Goal: Task Accomplishment & Management: Use online tool/utility

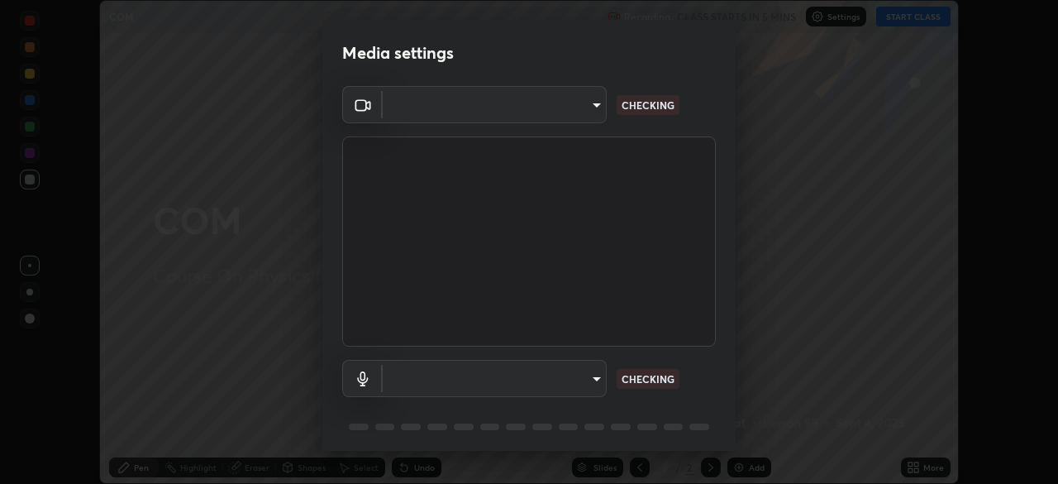
scroll to position [59, 0]
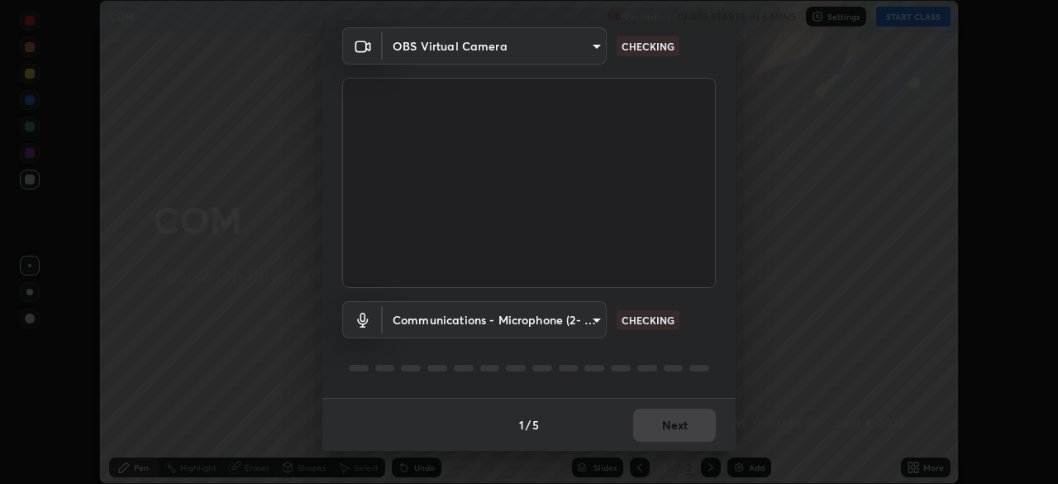
type input "2e9b027d6a4255688e554df818383ce9ed5f881db366686a8468352ce6a31e43"
click at [550, 327] on body "Erase all COM Recording CLASS STARTS IN 5 MINS Settings START CLASS Setting up …" at bounding box center [529, 242] width 1058 height 484
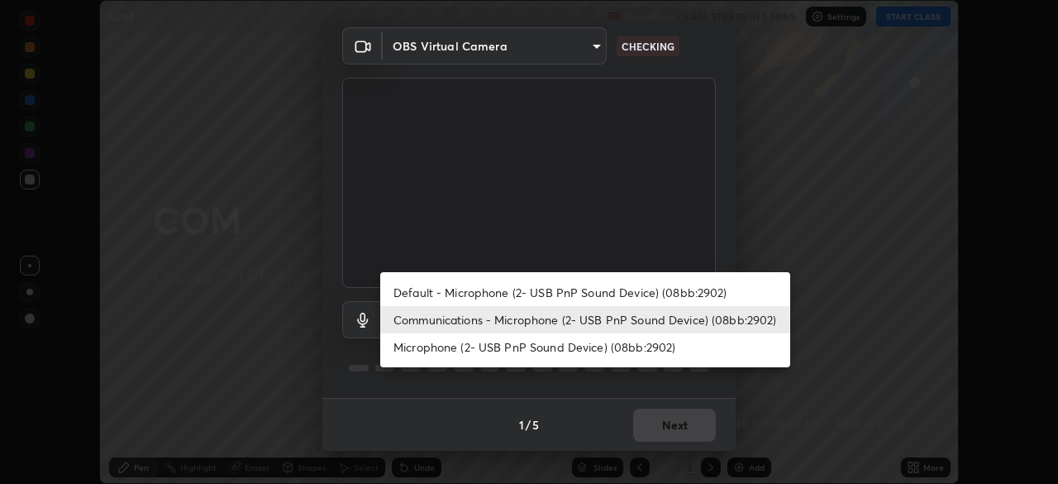
click at [548, 351] on li "Microphone (2- USB PnP Sound Device) (08bb:2902)" at bounding box center [585, 346] width 410 height 27
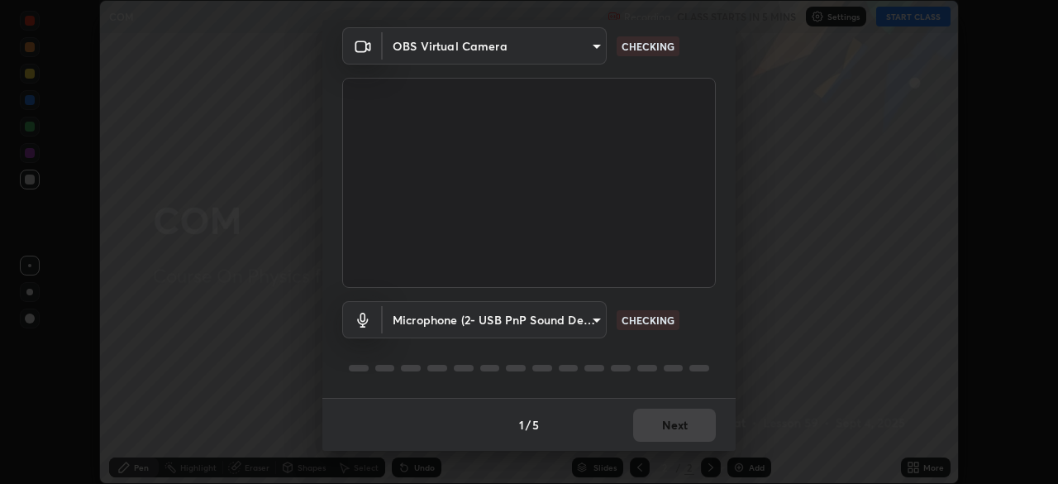
click at [556, 336] on body "Erase all COM Recording CLASS STARTS IN 5 MINS Settings START CLASS Setting up …" at bounding box center [529, 242] width 1058 height 484
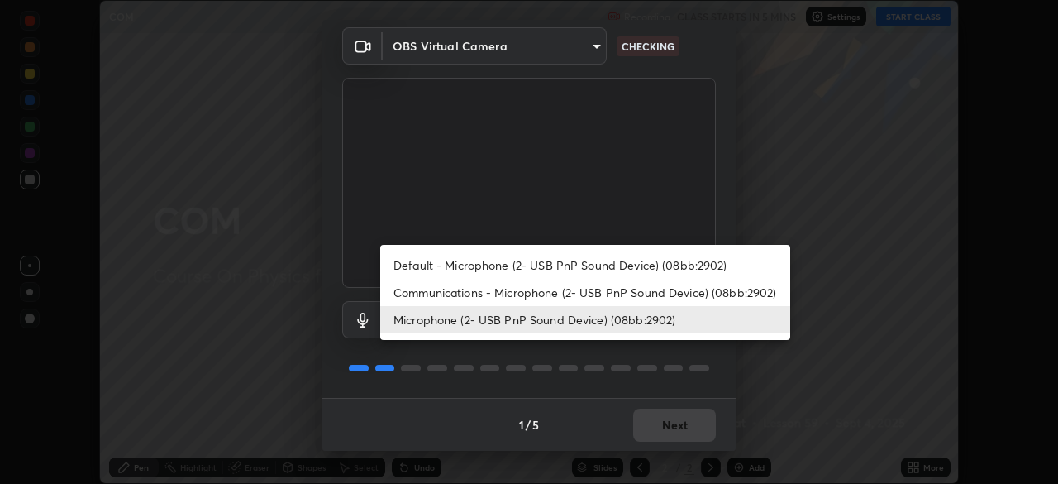
click at [566, 296] on li "Communications - Microphone (2- USB PnP Sound Device) (08bb:2902)" at bounding box center [585, 292] width 410 height 27
type input "communications"
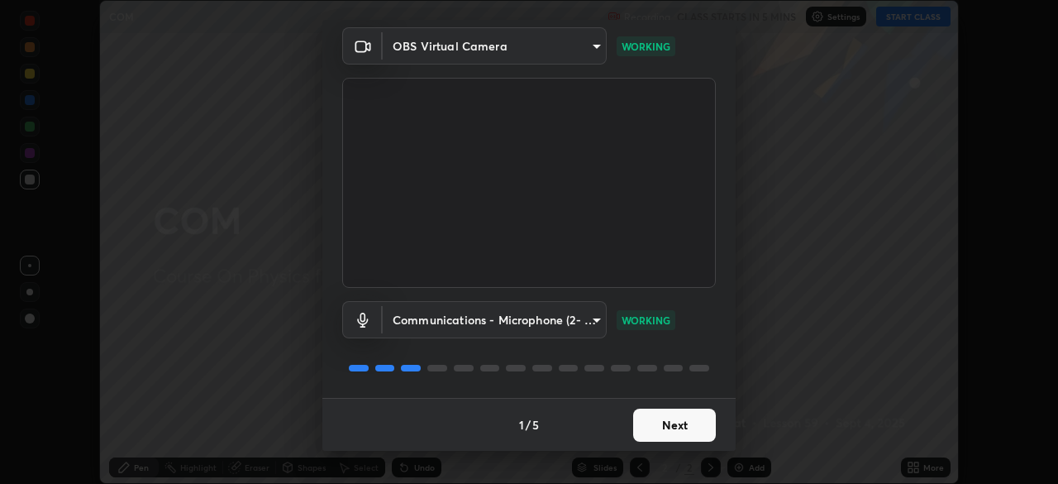
click at [690, 425] on button "Next" at bounding box center [674, 424] width 83 height 33
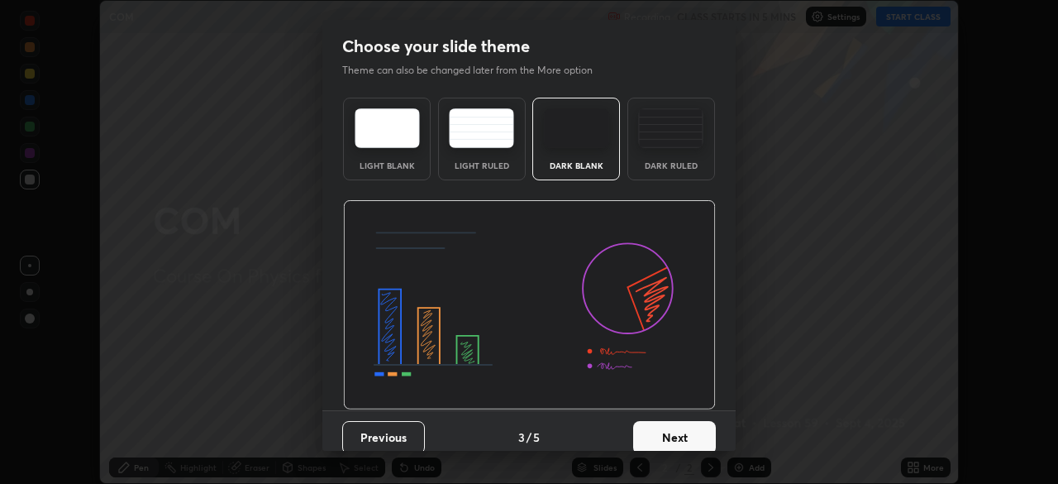
click at [686, 427] on button "Next" at bounding box center [674, 437] width 83 height 33
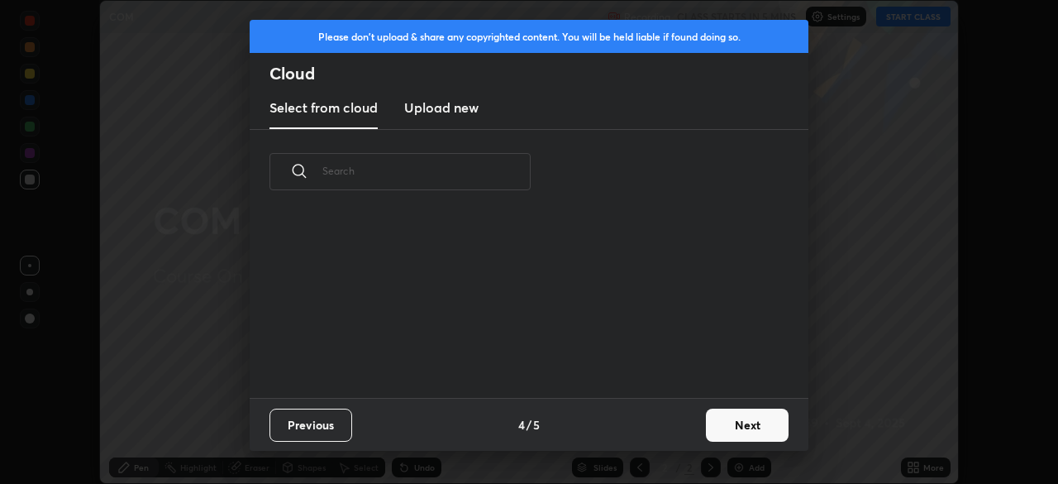
click at [727, 425] on button "Next" at bounding box center [747, 424] width 83 height 33
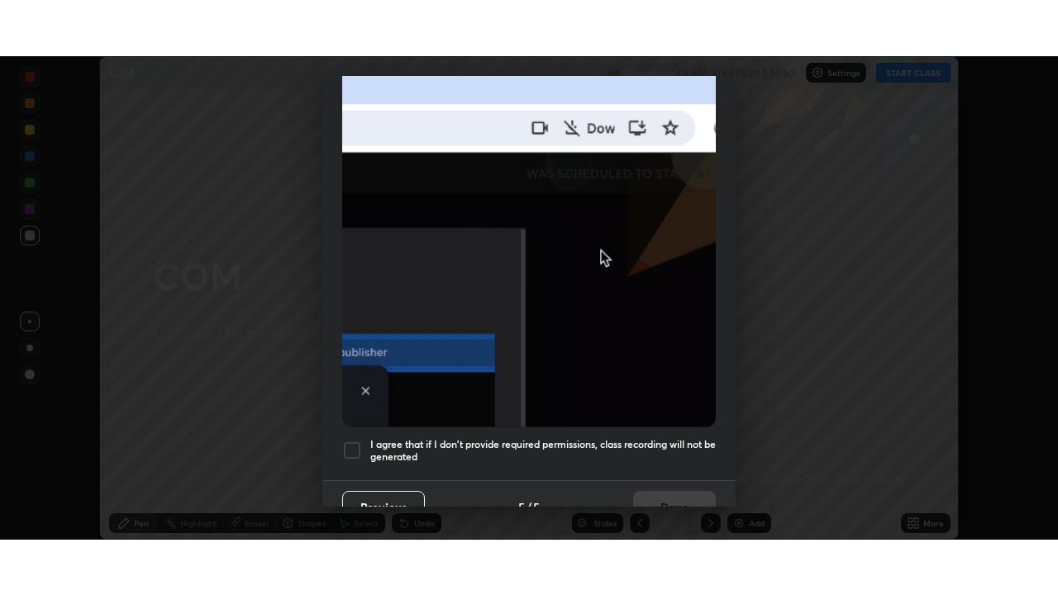
scroll to position [396, 0]
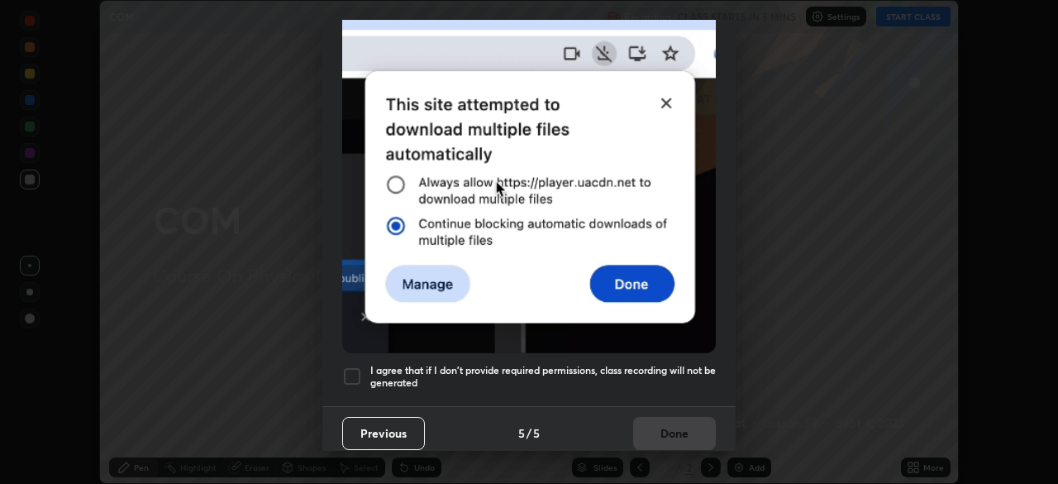
click at [565, 364] on h5 "I agree that if I don't provide required permissions, class recording will not …" at bounding box center [543, 377] width 346 height 26
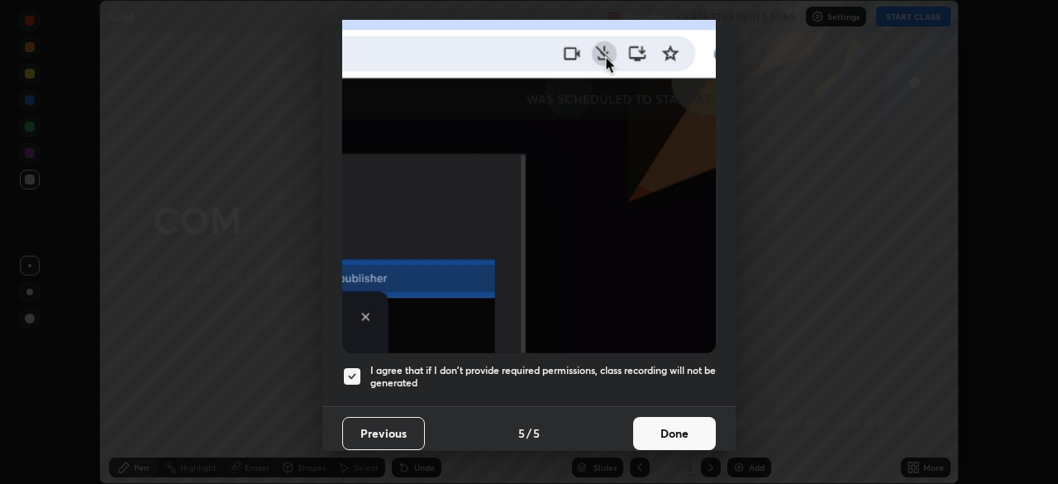
click at [666, 427] on button "Done" at bounding box center [674, 433] width 83 height 33
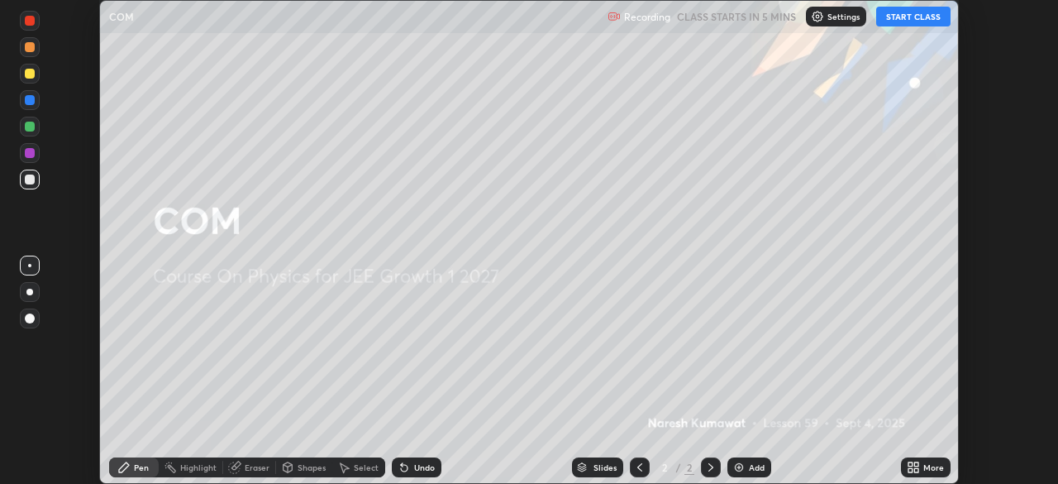
click at [746, 470] on div "Add" at bounding box center [750, 467] width 44 height 20
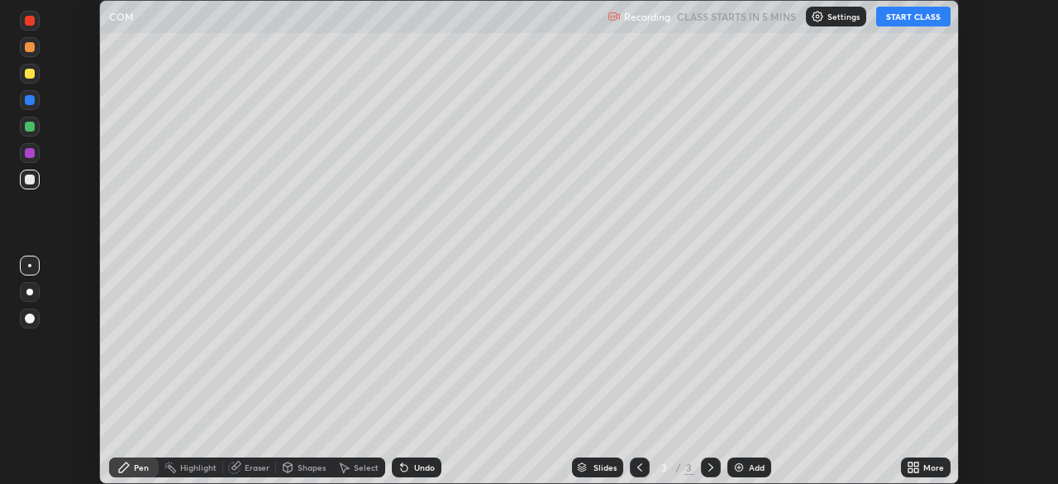
click at [916, 464] on icon at bounding box center [916, 464] width 4 height 4
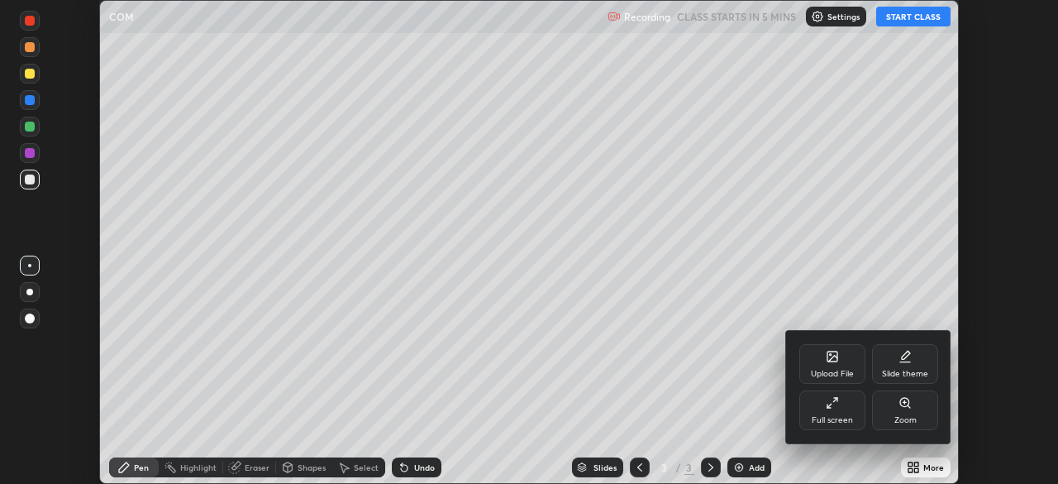
click at [830, 417] on div "Full screen" at bounding box center [832, 420] width 41 height 8
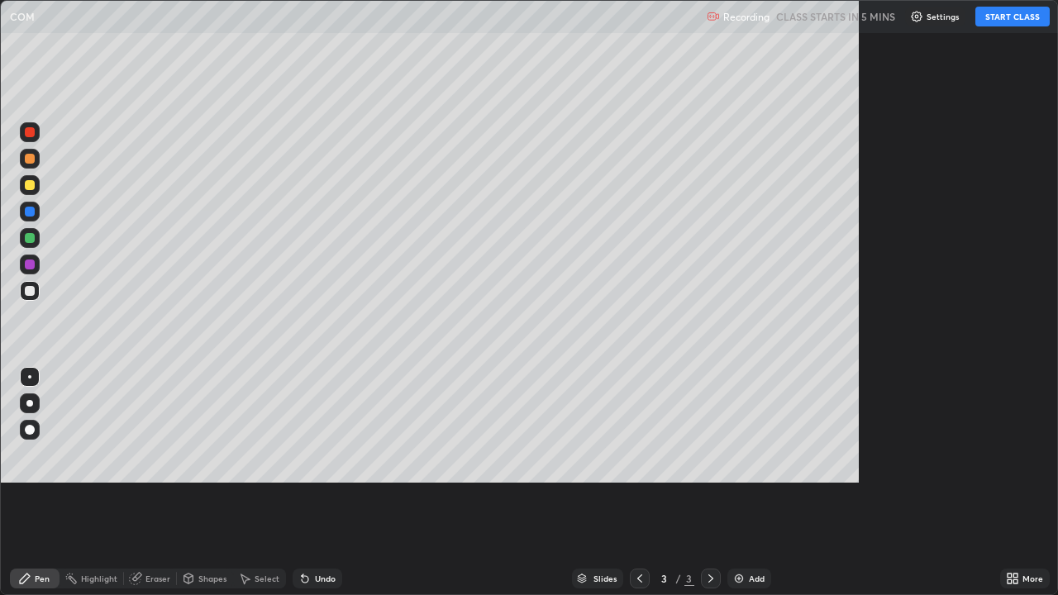
scroll to position [595, 1058]
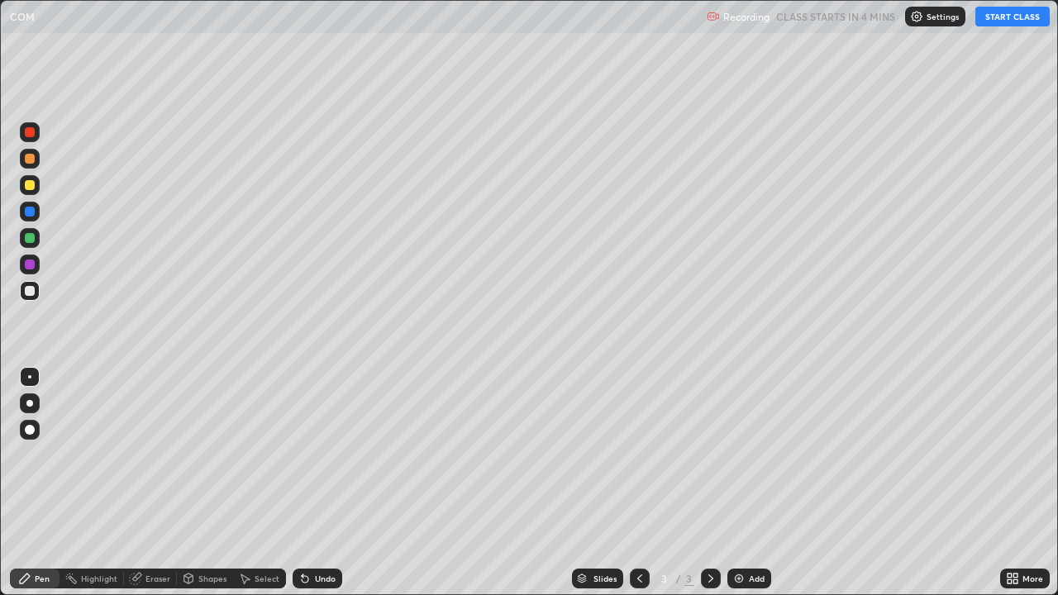
click at [1001, 18] on button "START CLASS" at bounding box center [1013, 17] width 74 height 20
click at [302, 483] on icon at bounding box center [305, 579] width 7 height 7
click at [303, 483] on icon at bounding box center [305, 579] width 7 height 7
click at [298, 483] on div "Undo" at bounding box center [318, 579] width 50 height 20
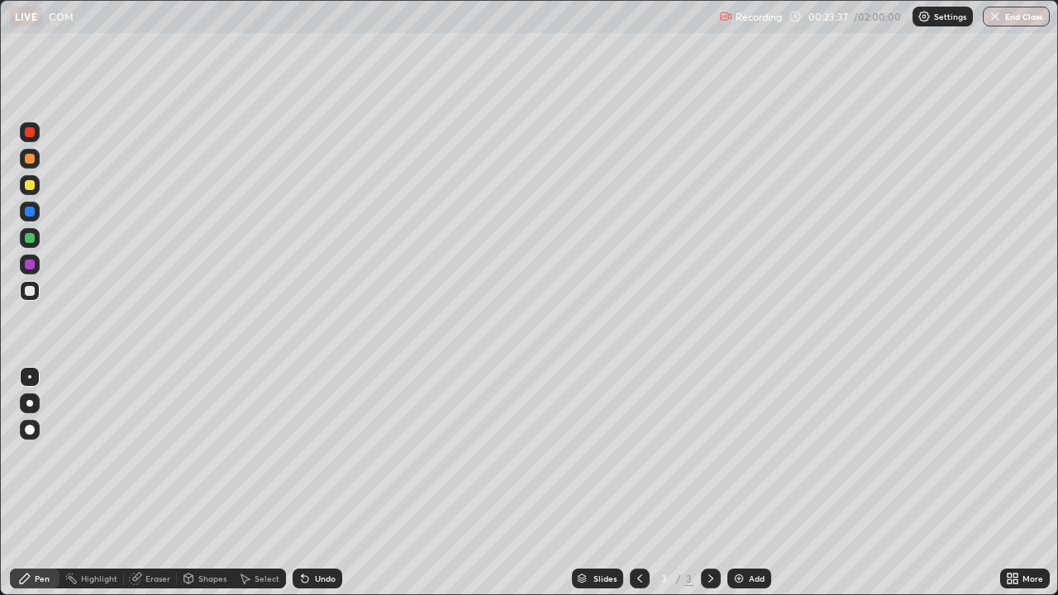
click at [298, 483] on div "Undo" at bounding box center [318, 579] width 50 height 20
click at [300, 483] on icon at bounding box center [304, 578] width 13 height 13
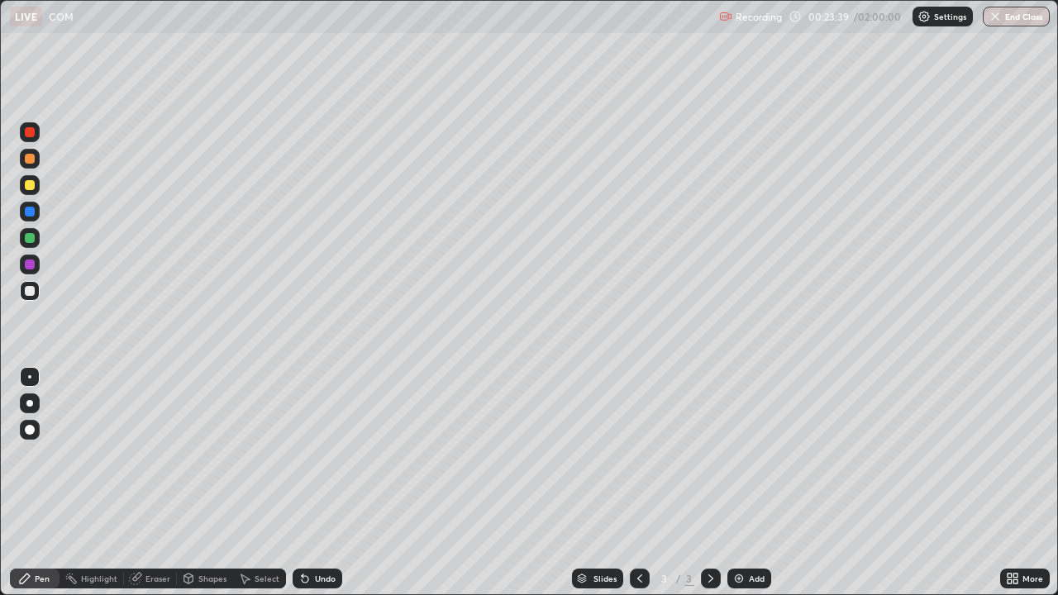
click at [300, 483] on icon at bounding box center [304, 578] width 13 height 13
click at [302, 483] on icon at bounding box center [303, 576] width 2 height 2
click at [299, 483] on div "Undo" at bounding box center [318, 579] width 50 height 20
click at [308, 483] on div "Undo" at bounding box center [318, 579] width 50 height 20
click at [317, 483] on div "Undo" at bounding box center [325, 579] width 21 height 8
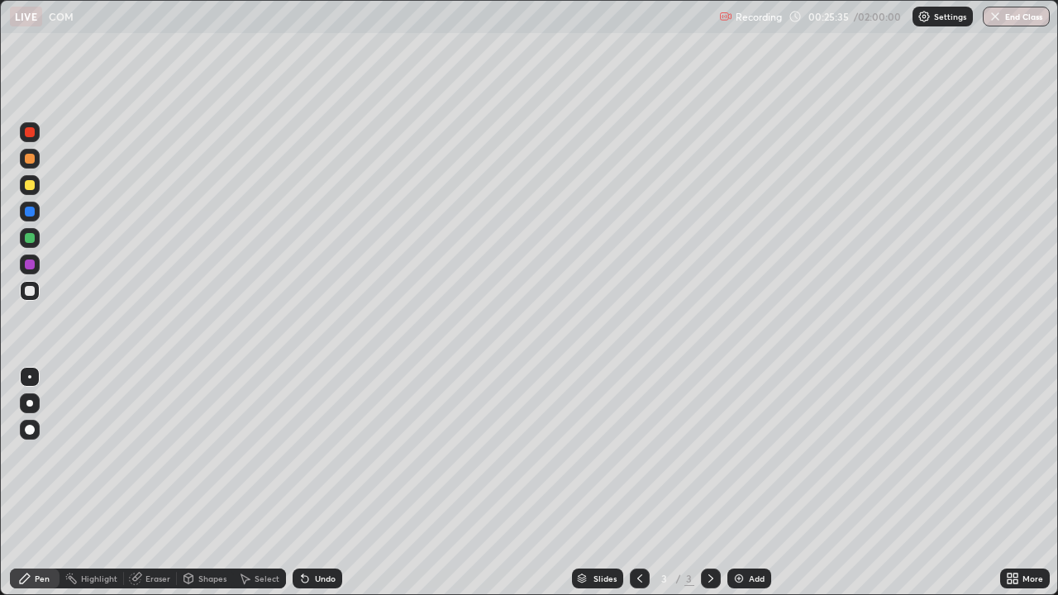
click at [322, 483] on div "Undo" at bounding box center [318, 579] width 50 height 20
click at [318, 483] on div "Undo" at bounding box center [318, 579] width 50 height 20
click at [310, 483] on div "Undo" at bounding box center [318, 579] width 50 height 20
click at [315, 483] on div "Undo" at bounding box center [325, 579] width 21 height 8
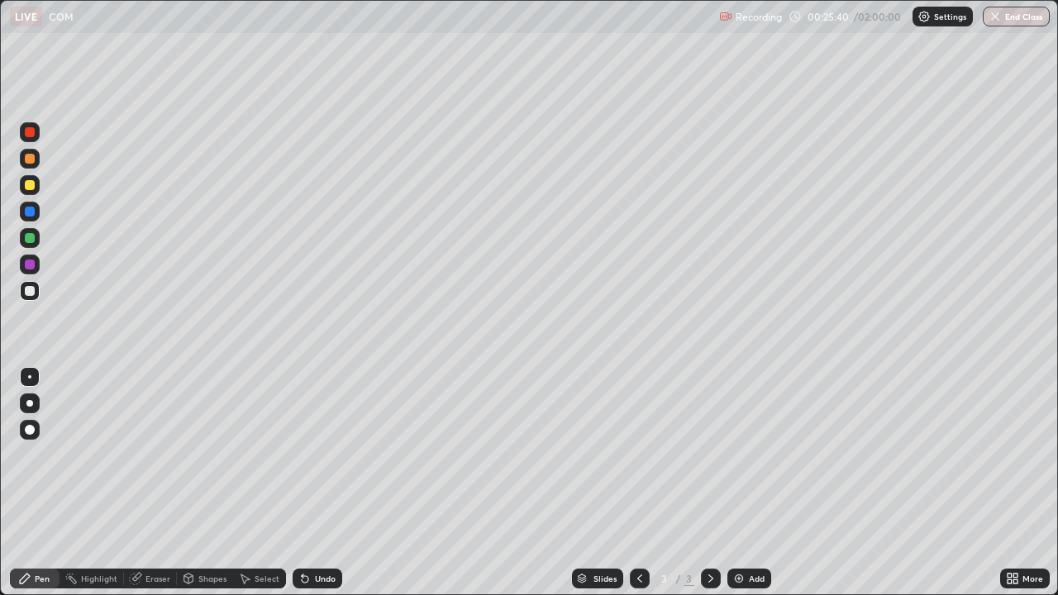
click at [310, 483] on div "Undo" at bounding box center [318, 579] width 50 height 20
click at [322, 483] on div "Undo" at bounding box center [325, 579] width 21 height 8
click at [327, 483] on div "Undo" at bounding box center [325, 579] width 21 height 8
click at [749, 483] on div "Add" at bounding box center [757, 579] width 16 height 8
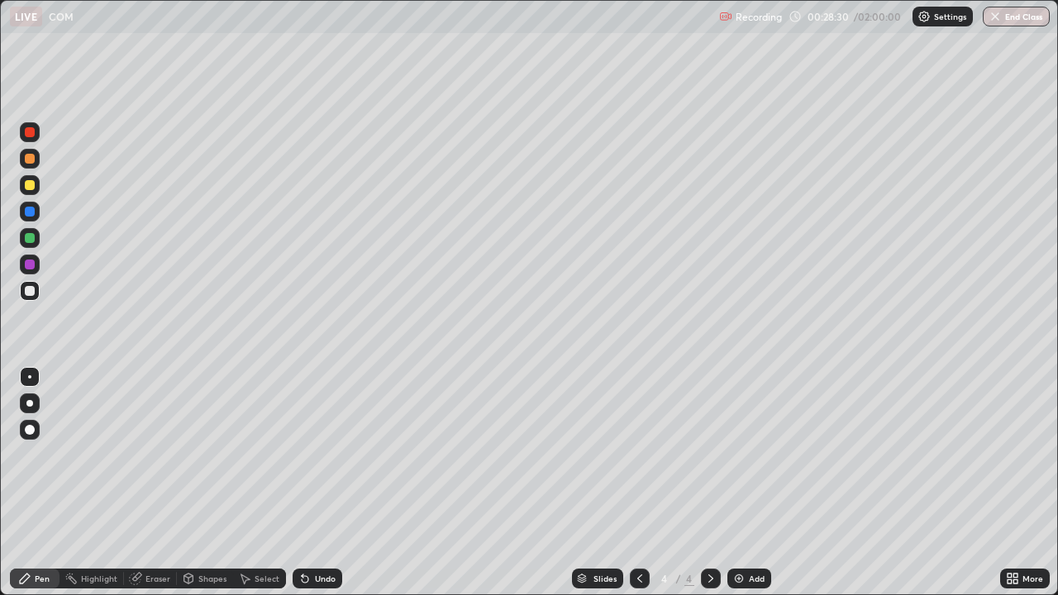
click at [639, 483] on icon at bounding box center [639, 578] width 13 height 13
click at [709, 483] on icon at bounding box center [710, 578] width 13 height 13
click at [319, 483] on div "Undo" at bounding box center [325, 579] width 21 height 8
click at [317, 483] on div "Undo" at bounding box center [318, 579] width 50 height 20
click at [320, 483] on div "Undo" at bounding box center [318, 579] width 50 height 20
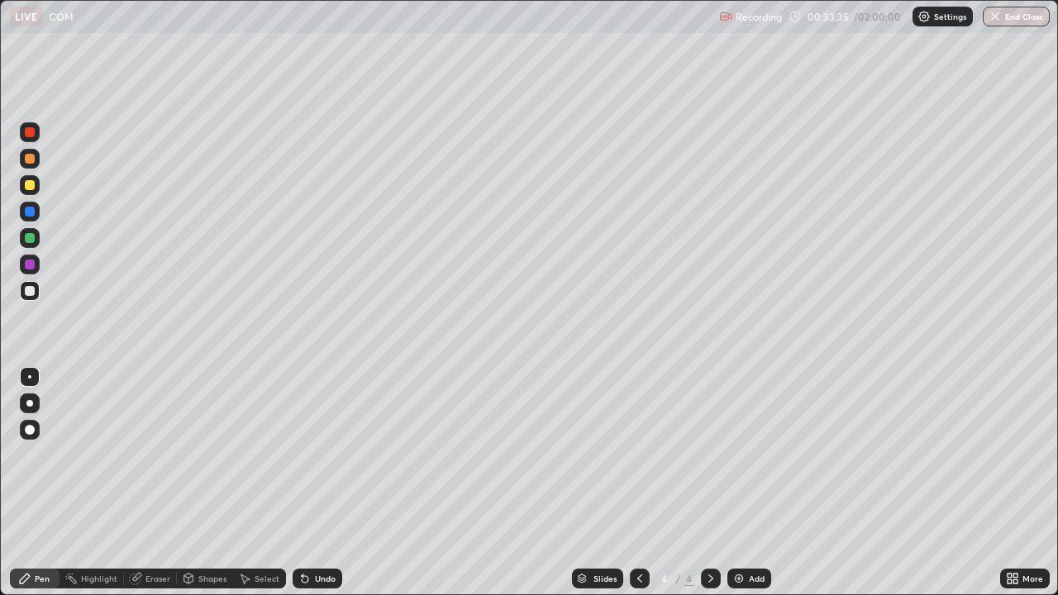
click at [322, 483] on div "Undo" at bounding box center [318, 579] width 50 height 20
click at [745, 483] on div "Add" at bounding box center [750, 579] width 44 height 20
click at [315, 483] on div "Undo" at bounding box center [325, 579] width 21 height 8
click at [311, 483] on div "Undo" at bounding box center [318, 579] width 50 height 20
click at [747, 483] on div "Add" at bounding box center [750, 579] width 44 height 20
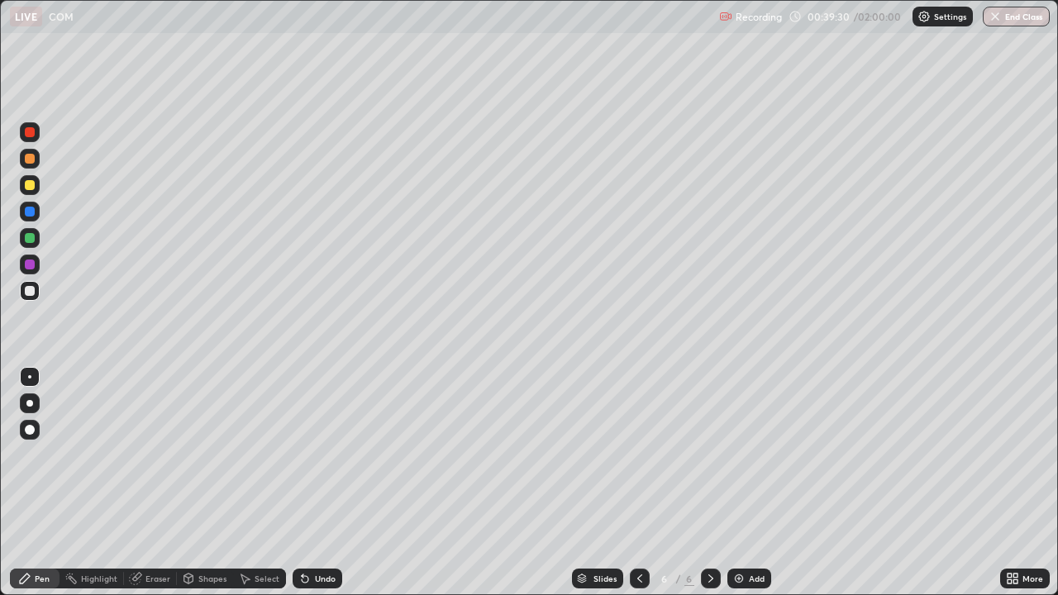
click at [642, 483] on div at bounding box center [640, 579] width 20 height 20
click at [709, 483] on icon at bounding box center [710, 578] width 13 height 13
click at [756, 483] on div "Add" at bounding box center [750, 579] width 44 height 20
click at [315, 483] on div "Undo" at bounding box center [325, 579] width 21 height 8
click at [150, 483] on div "Eraser" at bounding box center [158, 579] width 25 height 8
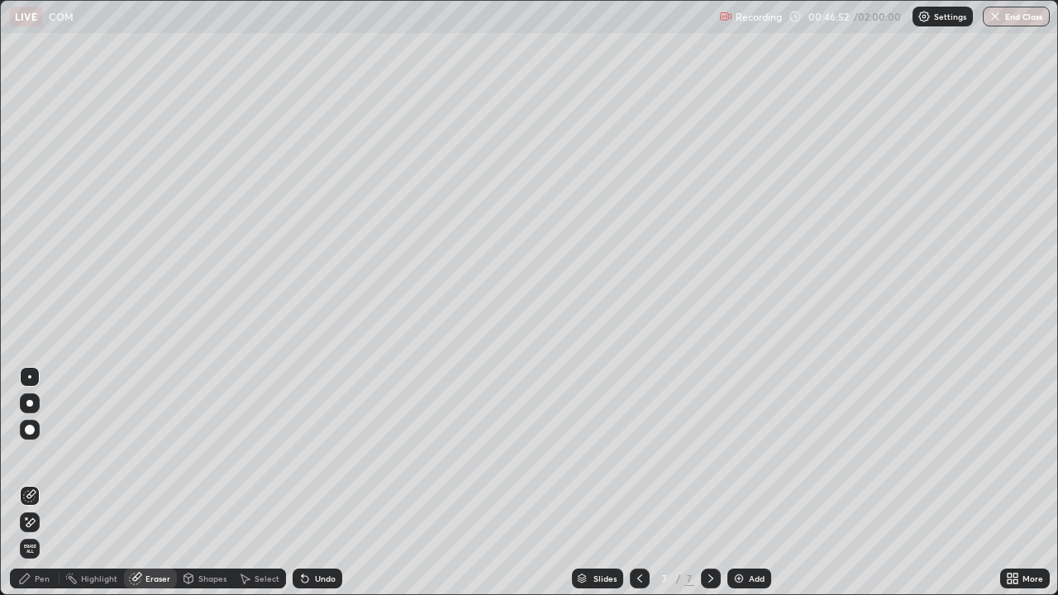
click at [42, 483] on div "Pen" at bounding box center [42, 579] width 15 height 8
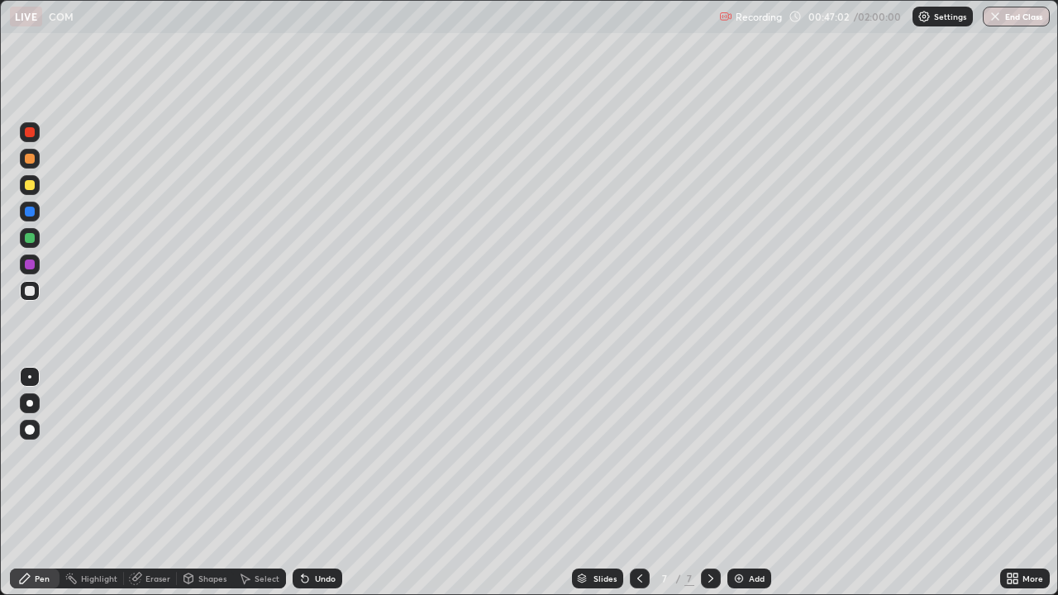
click at [485, 483] on div "Slides 7 / 7 Add" at bounding box center [671, 578] width 658 height 33
click at [160, 483] on div "Eraser" at bounding box center [158, 579] width 25 height 8
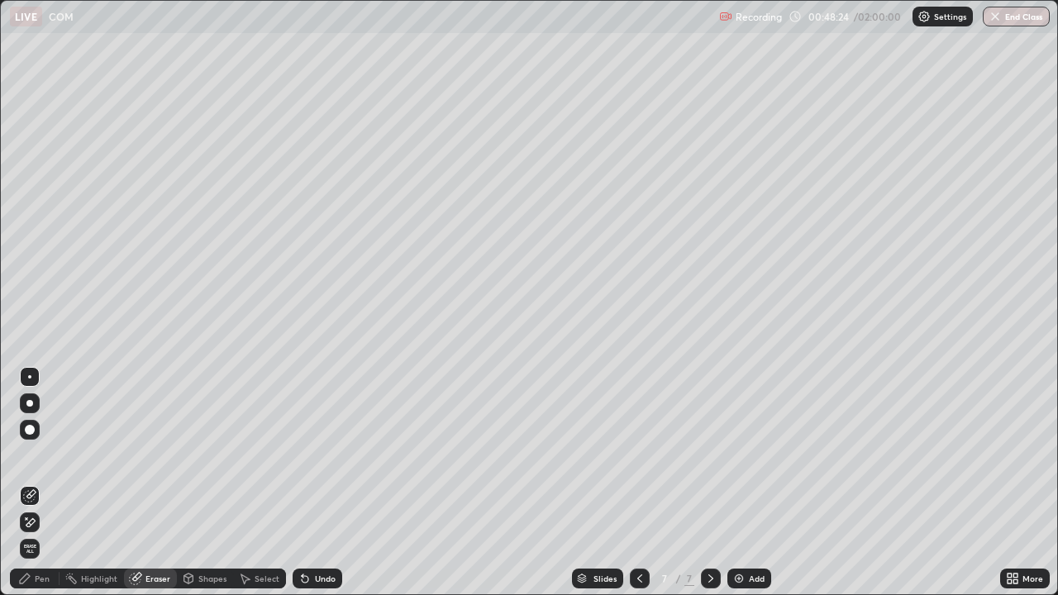
click at [44, 483] on div "Pen" at bounding box center [42, 579] width 15 height 8
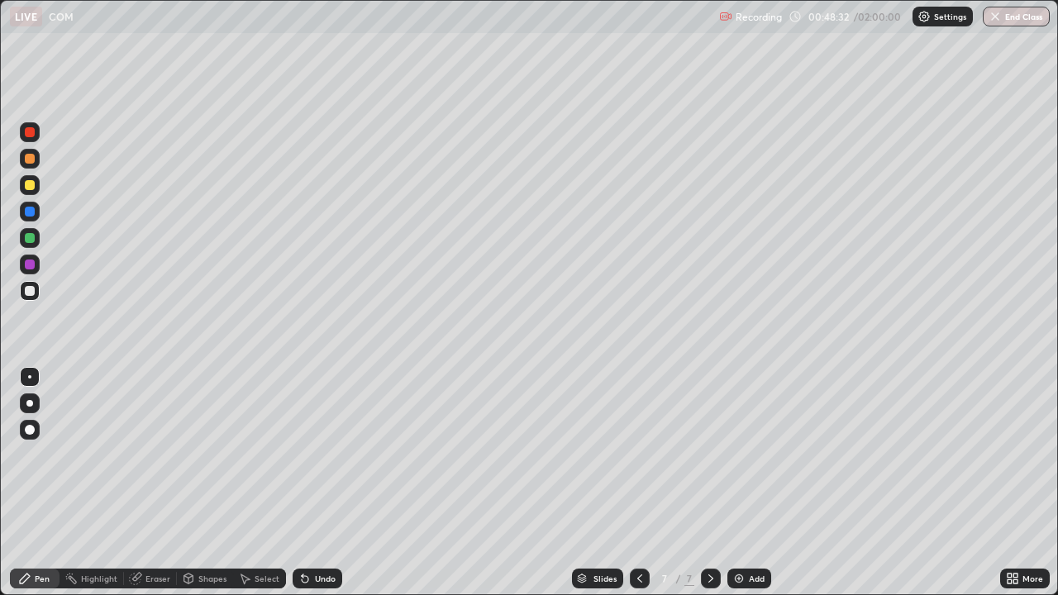
click at [331, 483] on div "Undo" at bounding box center [325, 579] width 21 height 8
click at [748, 483] on div "Add" at bounding box center [750, 579] width 44 height 20
click at [298, 483] on div "Undo" at bounding box center [318, 579] width 50 height 20
click at [303, 483] on icon at bounding box center [305, 579] width 7 height 7
click at [317, 483] on div "Undo" at bounding box center [325, 579] width 21 height 8
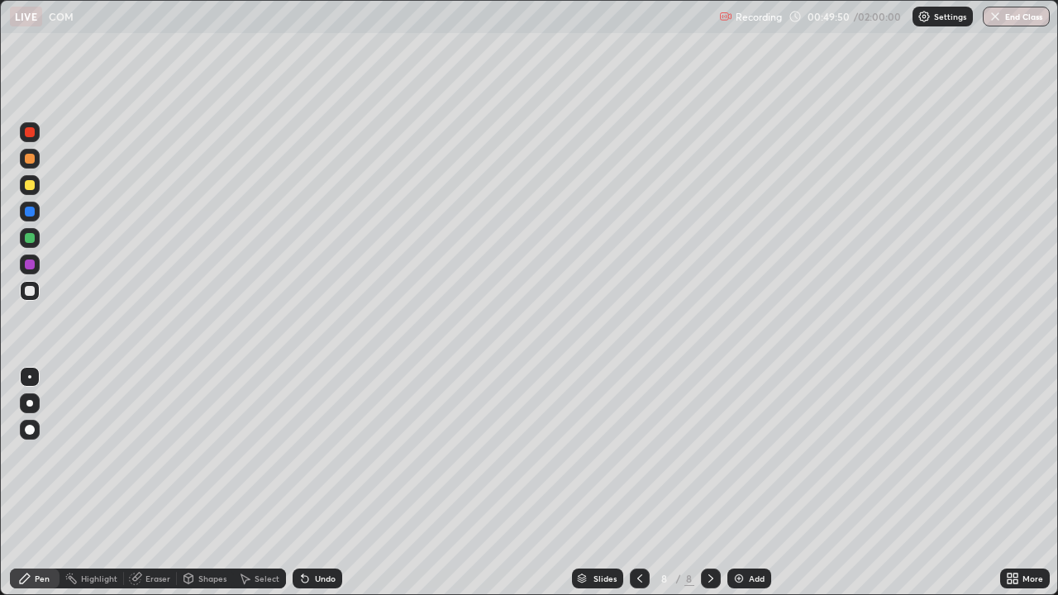
click at [317, 483] on div "Undo" at bounding box center [325, 579] width 21 height 8
click at [315, 483] on div "Undo" at bounding box center [325, 579] width 21 height 8
click at [640, 483] on icon at bounding box center [639, 579] width 5 height 8
click at [709, 483] on icon at bounding box center [710, 578] width 13 height 13
click at [308, 483] on icon at bounding box center [304, 578] width 13 height 13
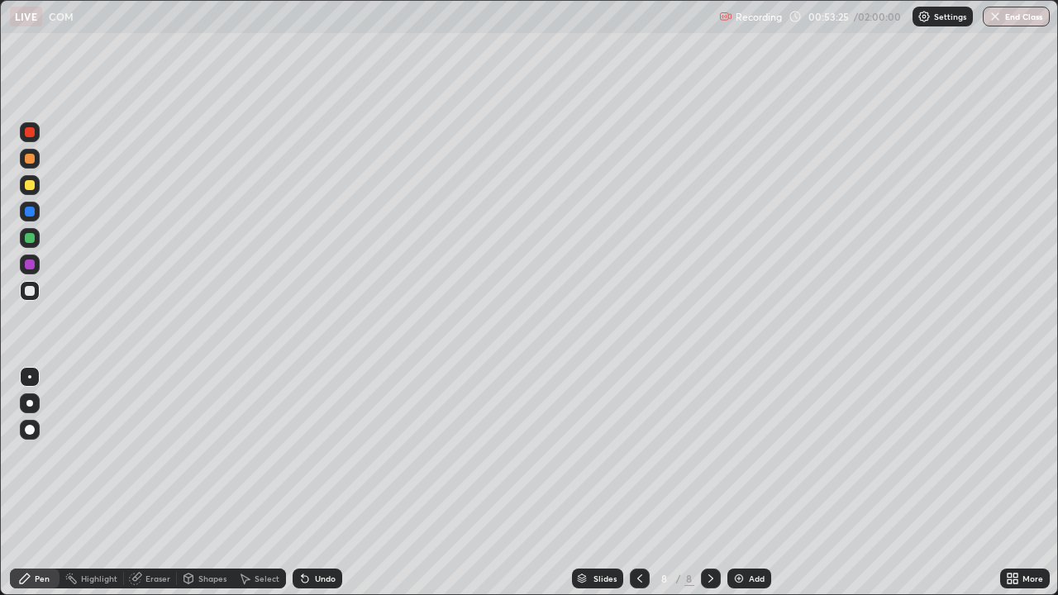
click at [751, 483] on div "Add" at bounding box center [757, 579] width 16 height 8
click at [307, 483] on icon at bounding box center [304, 578] width 13 height 13
click at [332, 483] on div "Undo" at bounding box center [325, 579] width 21 height 8
click at [323, 483] on div "Undo" at bounding box center [325, 579] width 21 height 8
click at [326, 483] on div "Undo" at bounding box center [325, 579] width 21 height 8
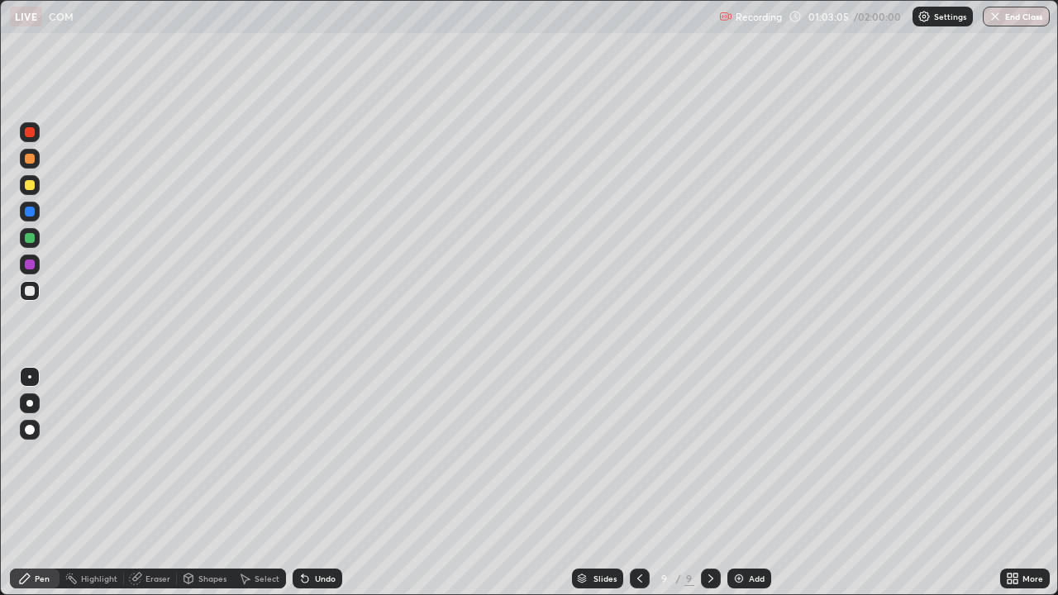
click at [326, 483] on div "Undo" at bounding box center [325, 579] width 21 height 8
click at [749, 483] on div "Add" at bounding box center [757, 579] width 16 height 8
click at [637, 483] on div at bounding box center [639, 578] width 20 height 33
click at [709, 483] on icon at bounding box center [710, 578] width 13 height 13
click at [310, 483] on div "Undo" at bounding box center [318, 579] width 50 height 20
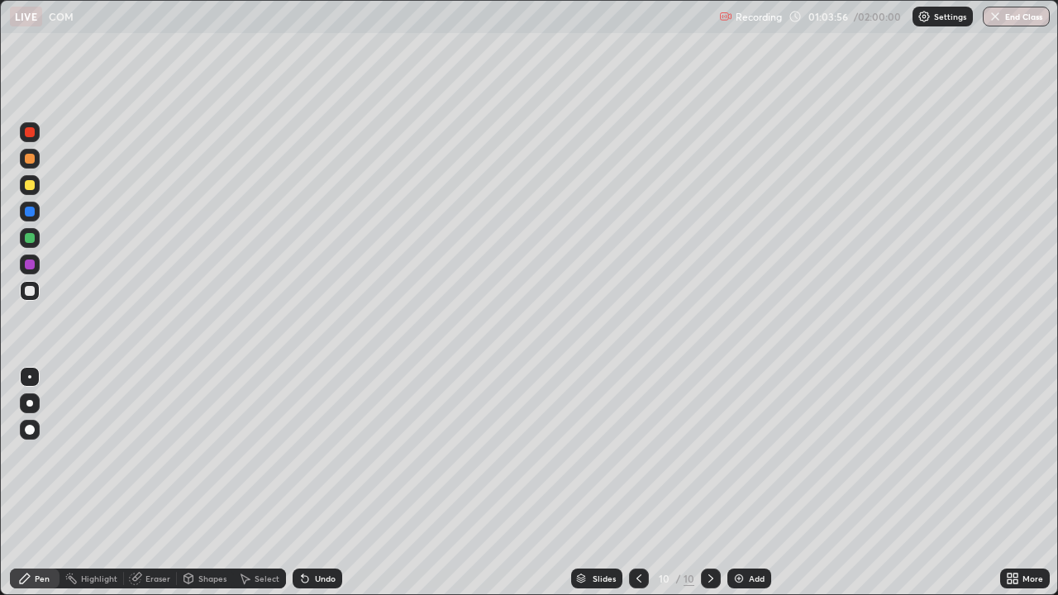
click at [307, 483] on div "Undo" at bounding box center [318, 579] width 50 height 20
click at [327, 483] on div "Undo" at bounding box center [318, 579] width 50 height 20
click at [637, 483] on icon at bounding box center [638, 578] width 13 height 13
click at [642, 483] on icon at bounding box center [638, 578] width 13 height 13
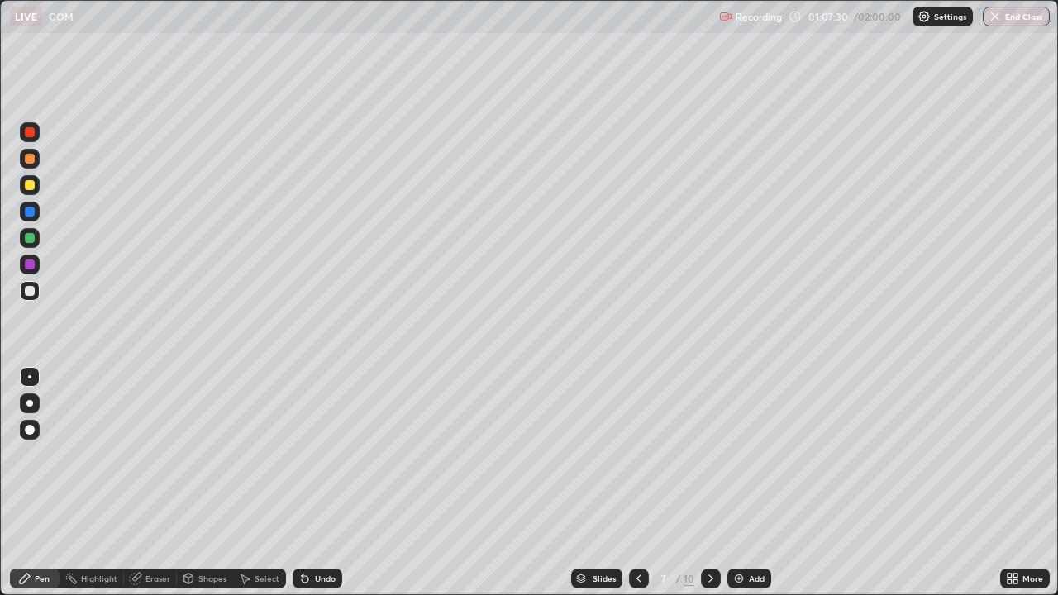
click at [637, 483] on icon at bounding box center [638, 578] width 13 height 13
click at [707, 483] on icon at bounding box center [710, 578] width 13 height 13
click at [708, 483] on icon at bounding box center [710, 578] width 13 height 13
click at [707, 483] on icon at bounding box center [710, 578] width 13 height 13
click at [717, 483] on div at bounding box center [711, 579] width 20 height 20
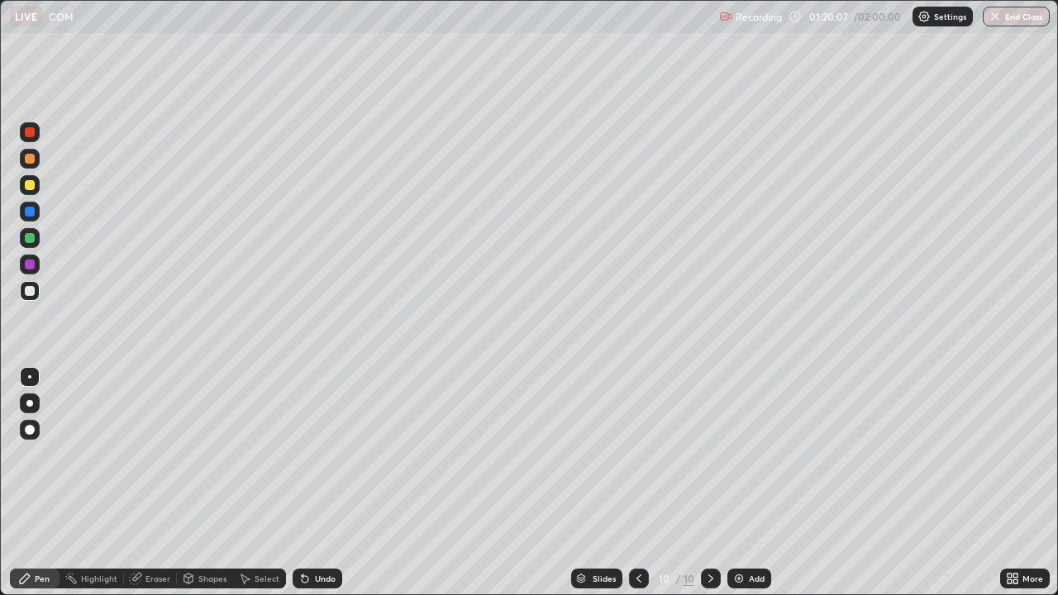
click at [756, 483] on div "Add" at bounding box center [757, 579] width 16 height 8
click at [162, 483] on div "Eraser" at bounding box center [158, 579] width 25 height 8
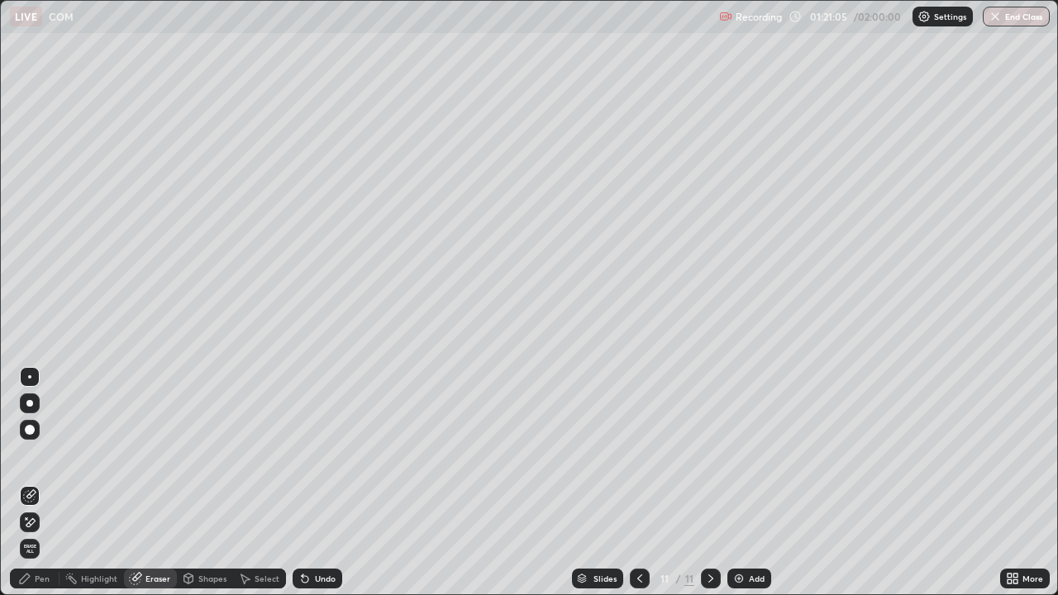
click at [36, 483] on div "Pen" at bounding box center [35, 579] width 50 height 20
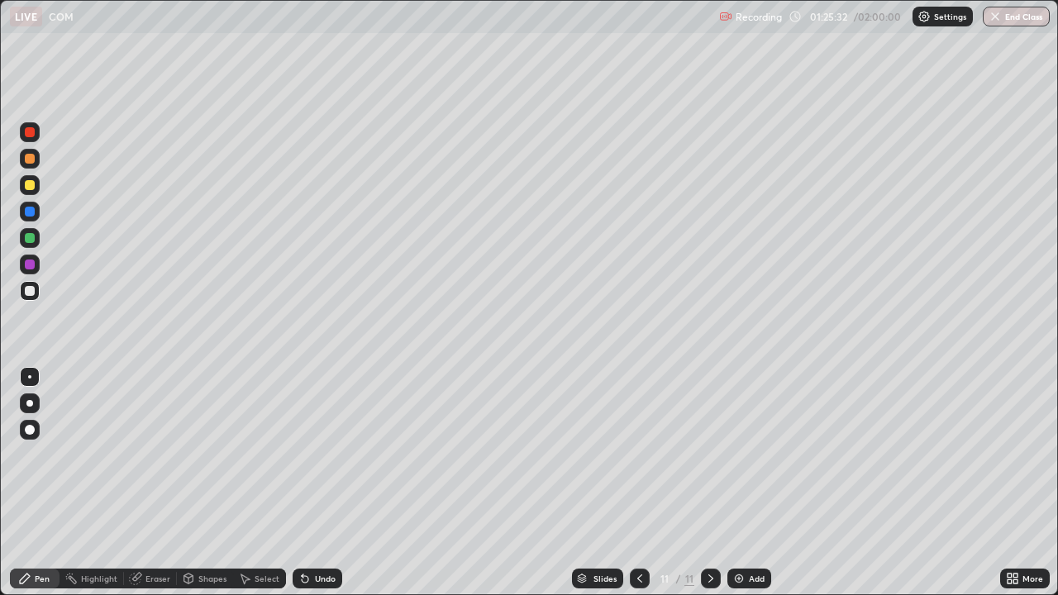
click at [747, 483] on div "Add" at bounding box center [750, 579] width 44 height 20
click at [633, 483] on icon at bounding box center [639, 578] width 13 height 13
click at [709, 483] on icon at bounding box center [710, 578] width 13 height 13
click at [311, 483] on div "Undo" at bounding box center [318, 579] width 50 height 20
click at [322, 483] on div "Undo" at bounding box center [325, 579] width 21 height 8
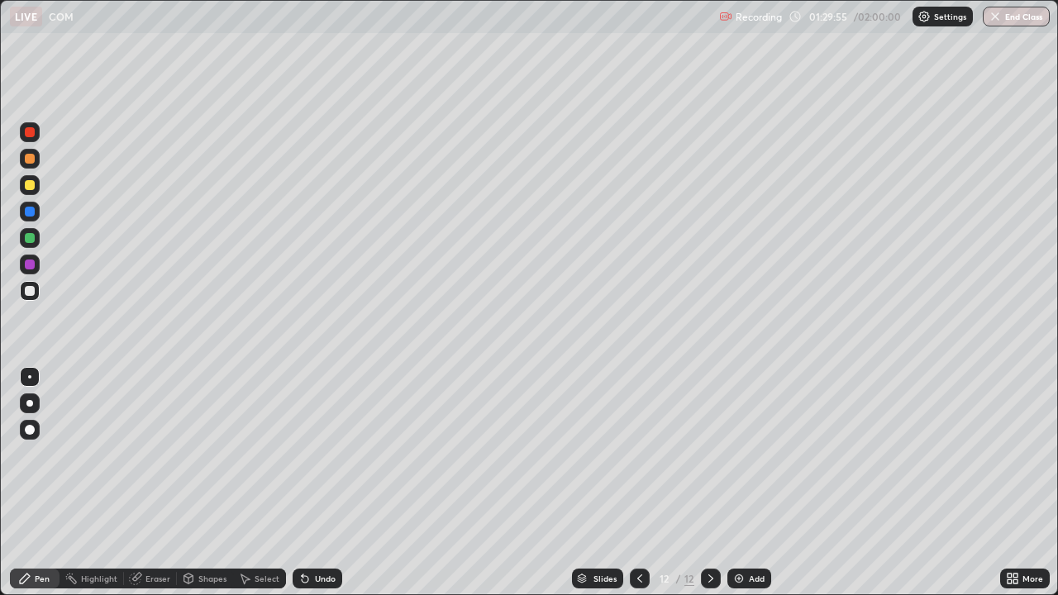
click at [323, 483] on div "Undo" at bounding box center [325, 579] width 21 height 8
click at [752, 483] on div "Add" at bounding box center [757, 579] width 16 height 8
click at [333, 483] on div "Undo" at bounding box center [325, 579] width 21 height 8
click at [645, 483] on div at bounding box center [640, 579] width 20 height 20
click at [707, 483] on icon at bounding box center [710, 578] width 13 height 13
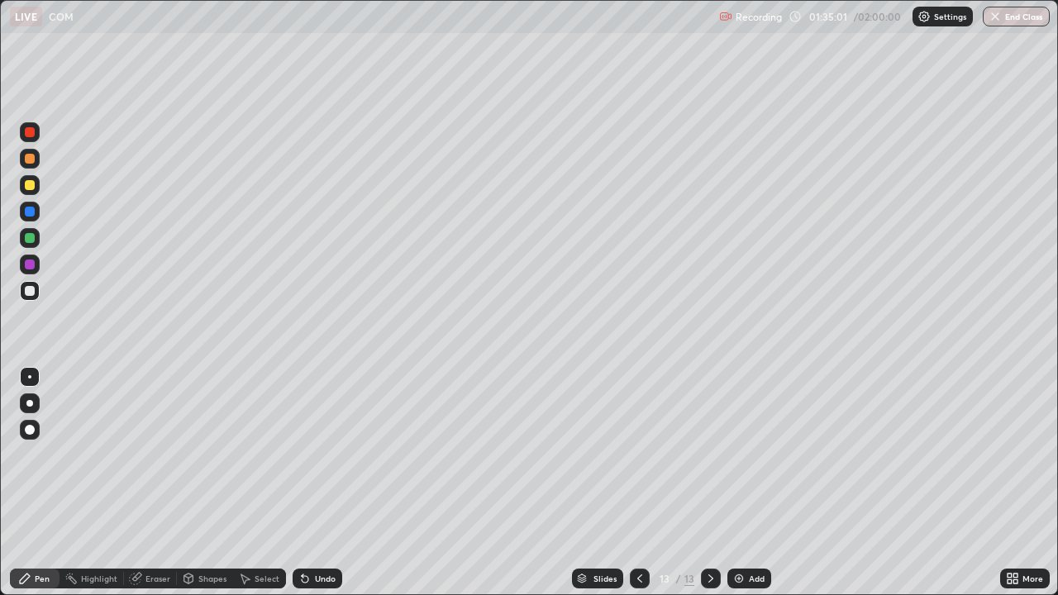
click at [645, 483] on div at bounding box center [640, 579] width 20 height 20
click at [709, 483] on icon at bounding box center [710, 578] width 13 height 13
click at [747, 483] on div "Add" at bounding box center [750, 579] width 44 height 20
click at [302, 483] on icon at bounding box center [303, 576] width 2 height 2
click at [300, 483] on div "Undo" at bounding box center [318, 579] width 50 height 20
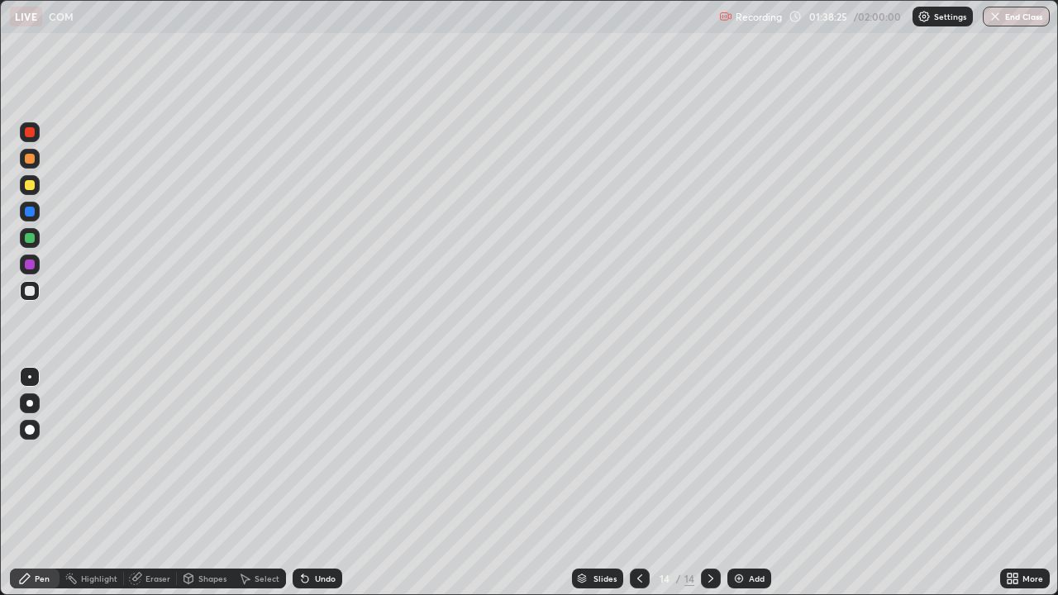
click at [331, 483] on div "Undo" at bounding box center [318, 579] width 50 height 20
click at [330, 483] on div "Undo" at bounding box center [325, 579] width 21 height 8
click at [336, 483] on div "Undo" at bounding box center [318, 579] width 50 height 20
click at [749, 483] on div "Add" at bounding box center [757, 579] width 16 height 8
click at [317, 483] on div "Undo" at bounding box center [325, 579] width 21 height 8
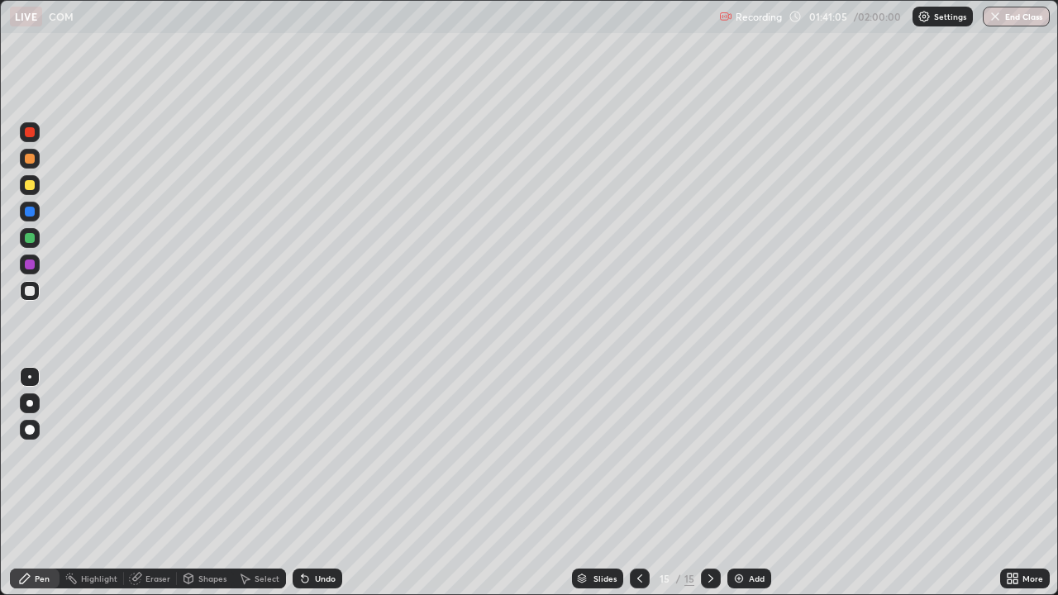
click at [317, 483] on div "Undo" at bounding box center [325, 579] width 21 height 8
click at [305, 483] on icon at bounding box center [305, 579] width 7 height 7
click at [326, 483] on div "Undo" at bounding box center [318, 579] width 50 height 20
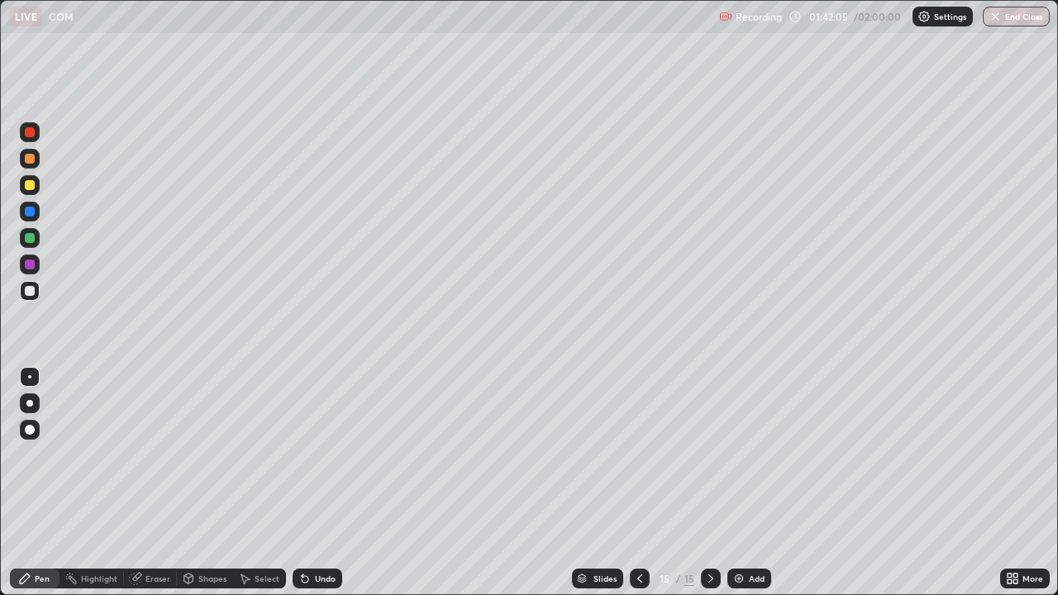
click at [328, 483] on div "Undo" at bounding box center [318, 579] width 50 height 20
click at [745, 483] on div "Add" at bounding box center [750, 579] width 44 height 20
click at [298, 483] on icon at bounding box center [304, 578] width 13 height 13
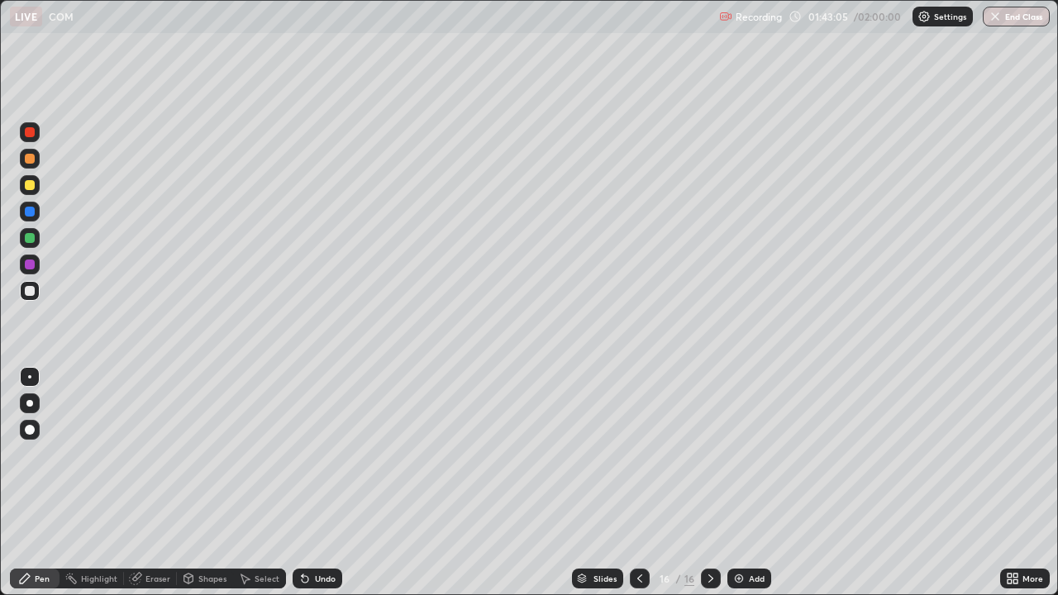
click at [305, 483] on icon at bounding box center [305, 579] width 7 height 7
click at [304, 483] on icon at bounding box center [304, 578] width 13 height 13
click at [325, 483] on div "Undo" at bounding box center [325, 579] width 21 height 8
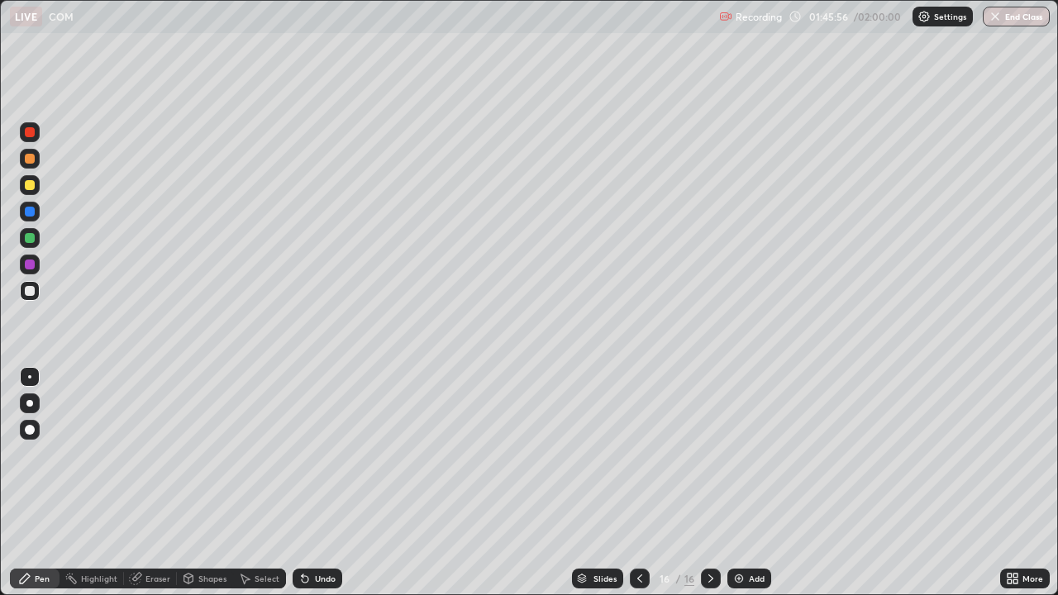
click at [326, 483] on div "Undo" at bounding box center [318, 579] width 50 height 20
click at [324, 483] on div "Undo" at bounding box center [325, 579] width 21 height 8
click at [327, 483] on div "Undo" at bounding box center [318, 579] width 50 height 20
click at [640, 483] on icon at bounding box center [639, 578] width 13 height 13
click at [709, 483] on icon at bounding box center [710, 578] width 13 height 13
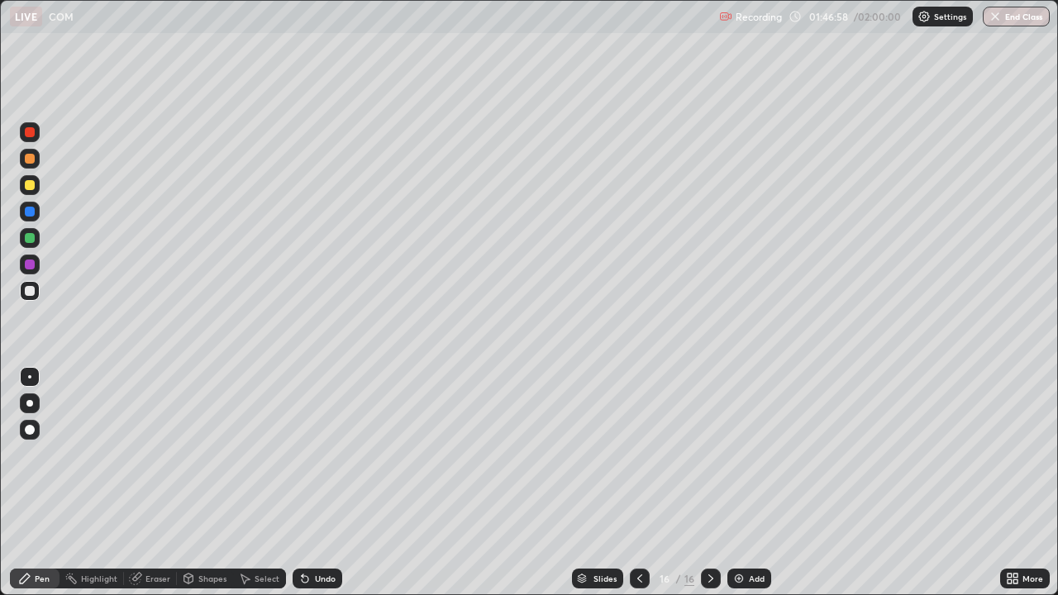
click at [740, 483] on img at bounding box center [739, 578] width 13 height 13
click at [308, 483] on div "Undo" at bounding box center [318, 579] width 50 height 20
click at [752, 483] on div "Add" at bounding box center [757, 579] width 16 height 8
click at [302, 483] on icon at bounding box center [303, 576] width 2 height 2
click at [302, 483] on div "Undo" at bounding box center [318, 579] width 50 height 20
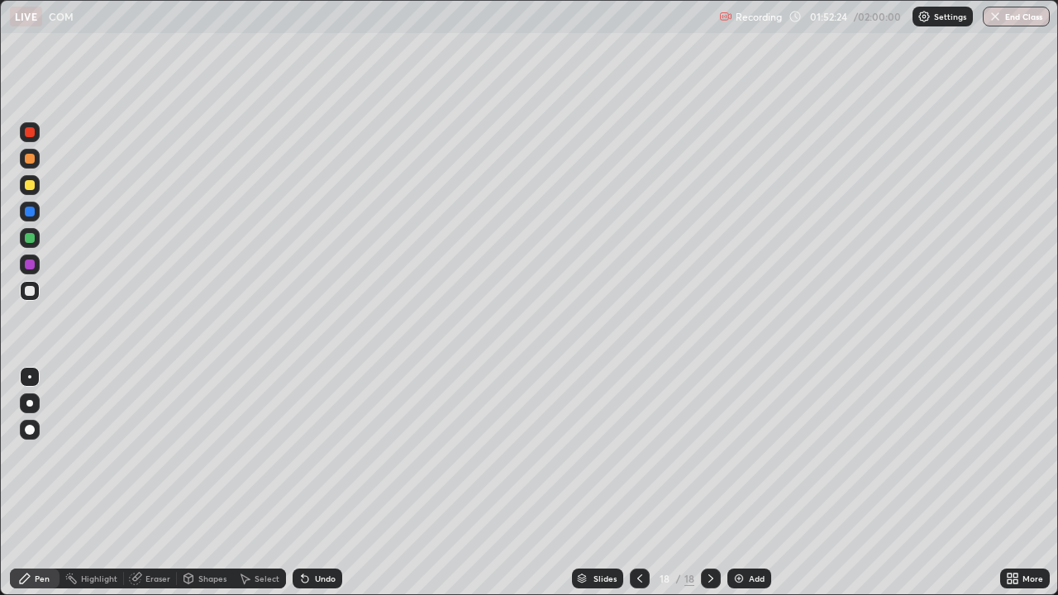
click at [638, 483] on icon at bounding box center [639, 578] width 13 height 13
click at [637, 483] on icon at bounding box center [639, 579] width 5 height 8
click at [638, 483] on icon at bounding box center [639, 578] width 13 height 13
click at [637, 483] on icon at bounding box center [639, 578] width 13 height 13
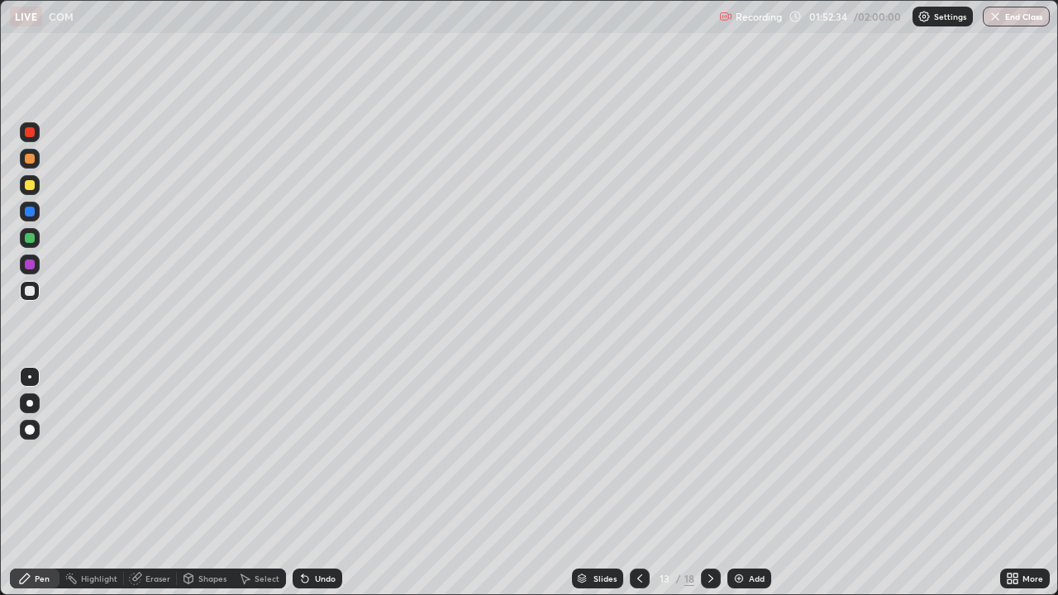
click at [704, 483] on div at bounding box center [711, 579] width 20 height 20
click at [709, 483] on icon at bounding box center [710, 578] width 13 height 13
click at [637, 483] on icon at bounding box center [639, 578] width 13 height 13
click at [709, 483] on icon at bounding box center [710, 578] width 13 height 13
click at [706, 483] on icon at bounding box center [710, 578] width 13 height 13
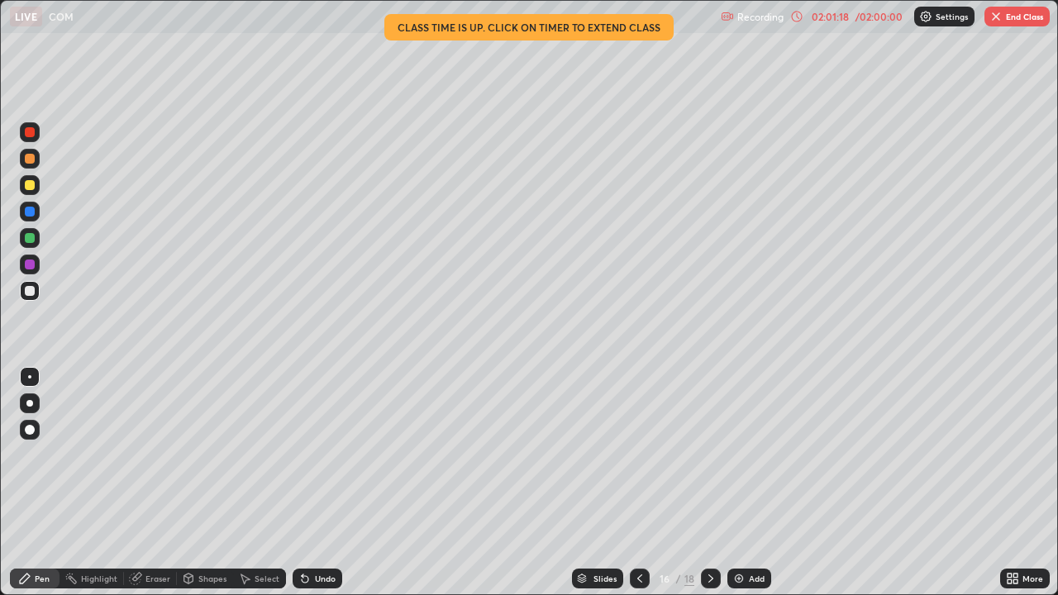
click at [701, 483] on div at bounding box center [711, 579] width 20 height 20
click at [638, 483] on icon at bounding box center [639, 578] width 13 height 13
click at [707, 483] on icon at bounding box center [710, 578] width 13 height 13
click at [713, 483] on div at bounding box center [711, 578] width 20 height 33
click at [1028, 21] on button "End Class" at bounding box center [1017, 17] width 65 height 20
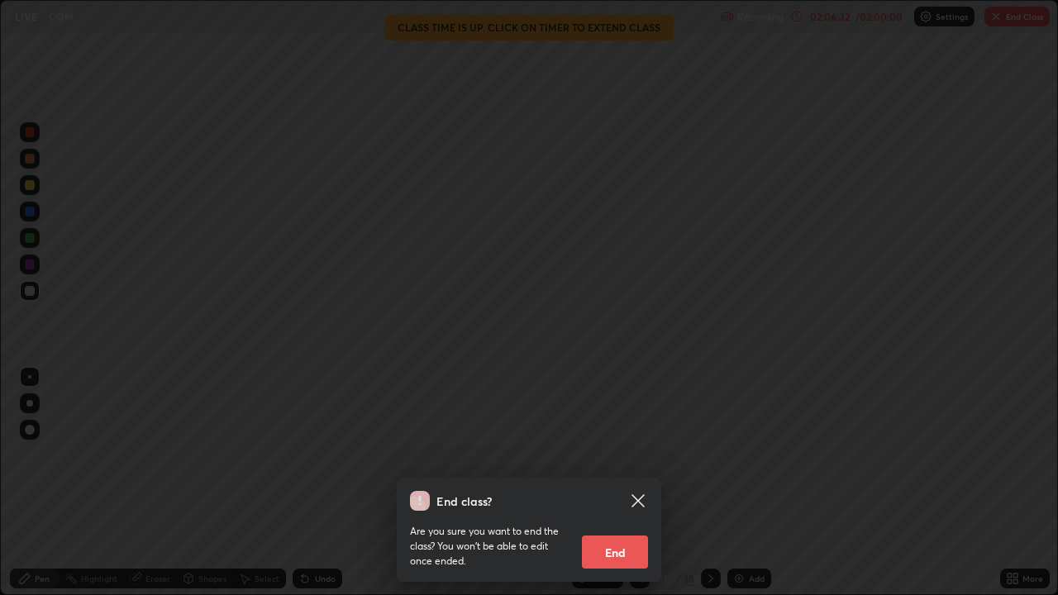
click at [618, 483] on button "End" at bounding box center [615, 552] width 66 height 33
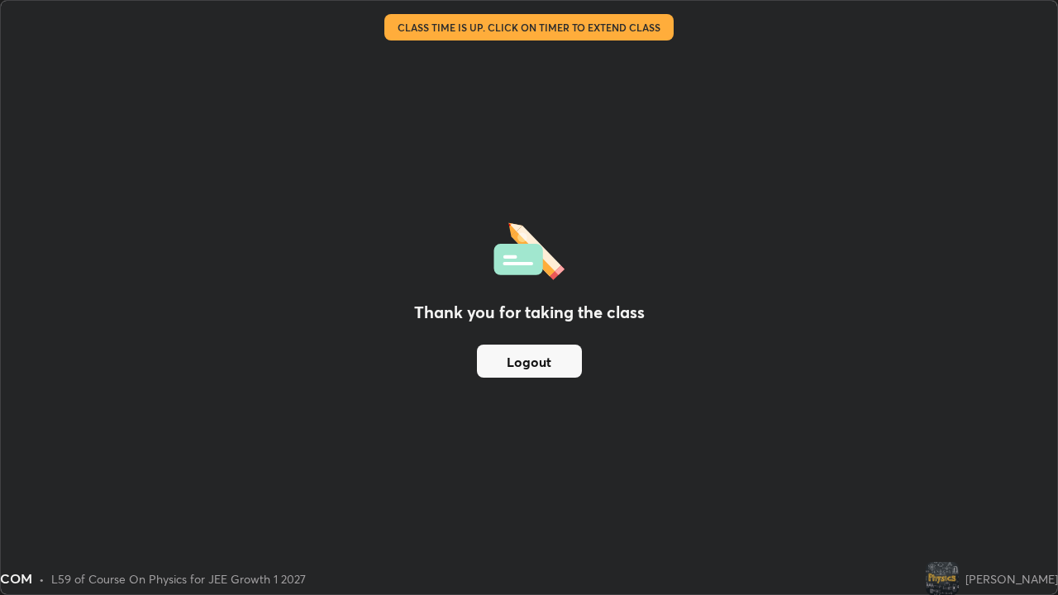
click at [558, 357] on button "Logout" at bounding box center [529, 361] width 105 height 33
